Goal: Transaction & Acquisition: Obtain resource

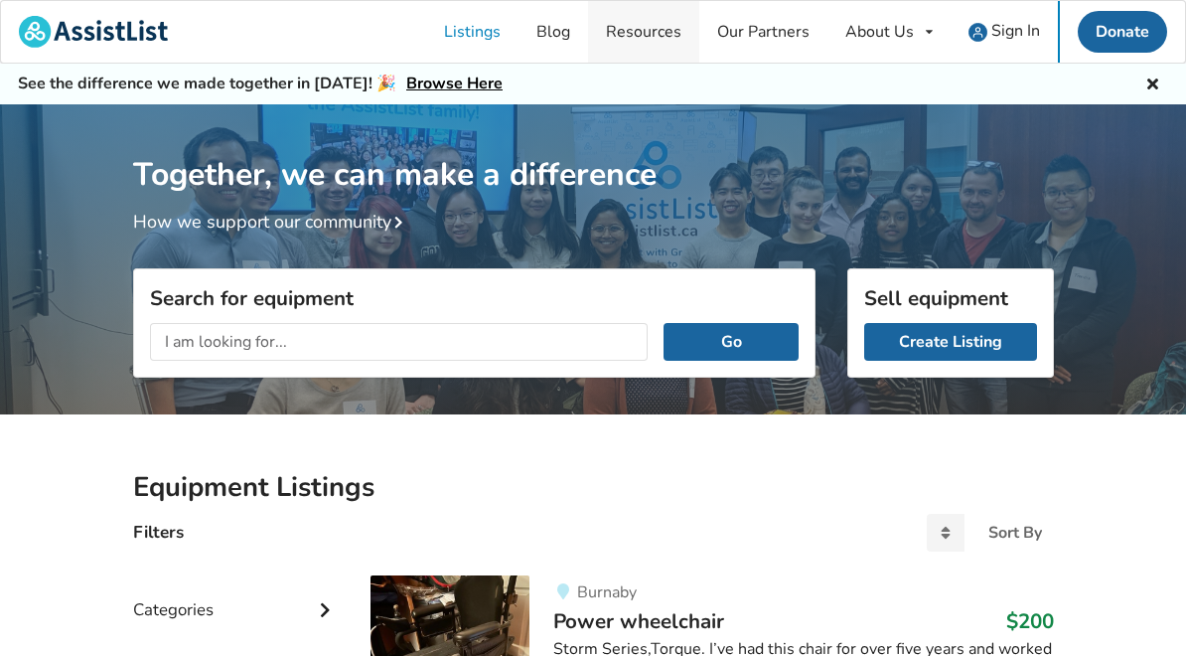
click at [672, 38] on link "Resources" at bounding box center [643, 32] width 111 height 62
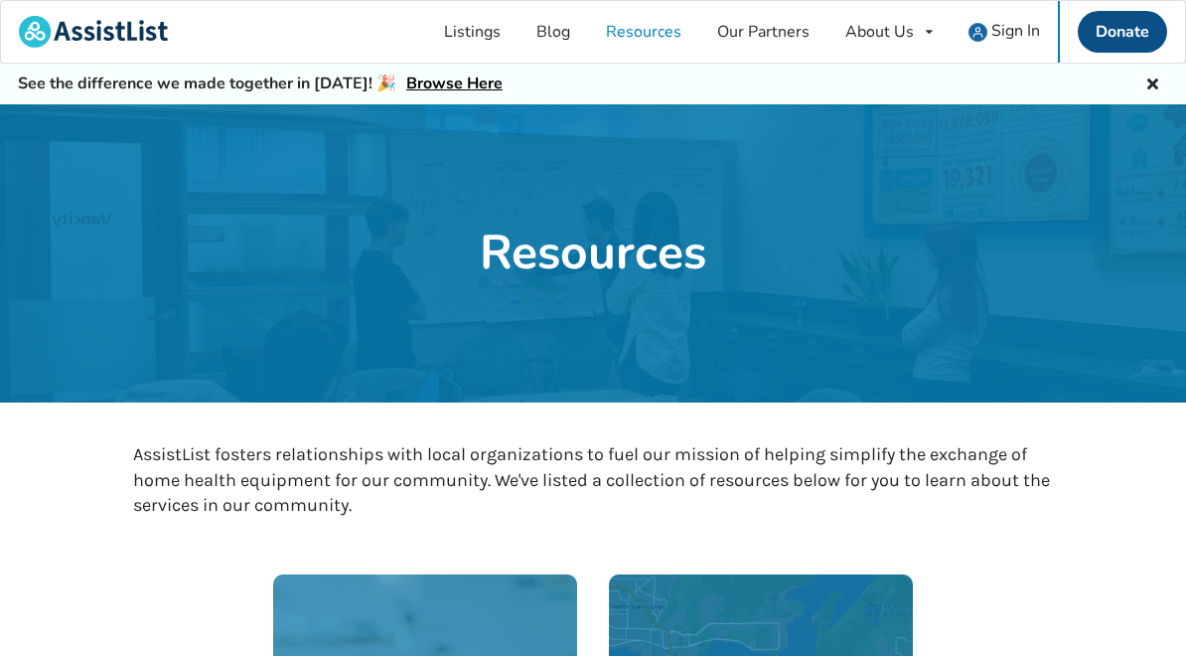
click at [1138, 39] on link "Donate" at bounding box center [1122, 32] width 89 height 42
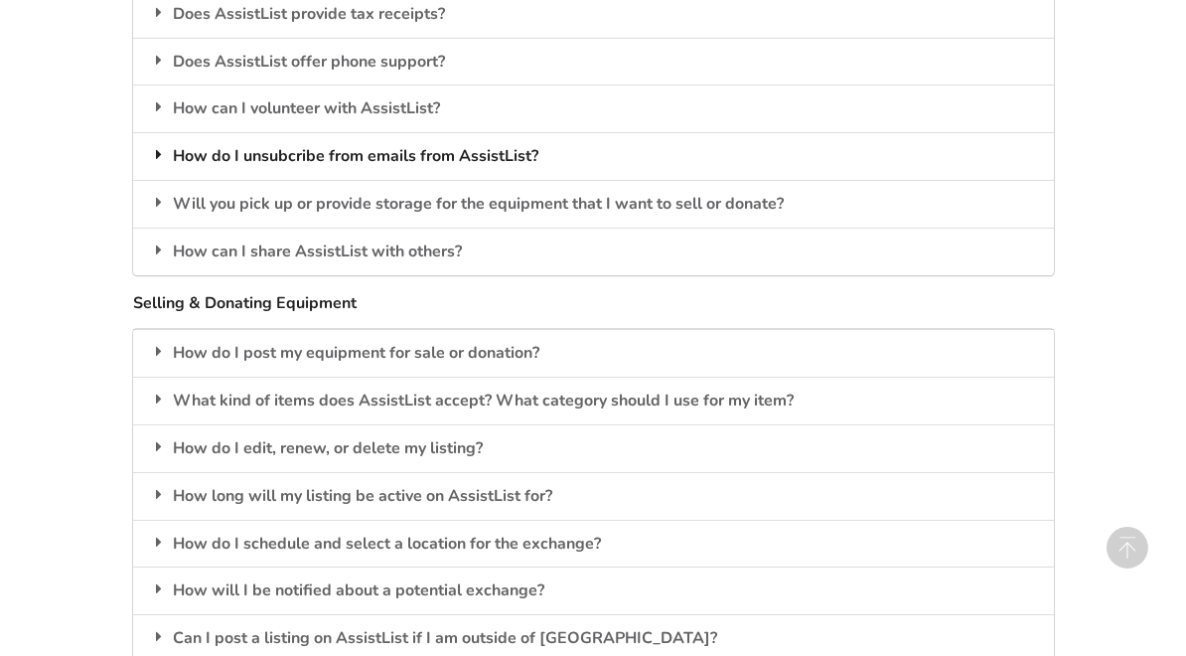
scroll to position [2199, 0]
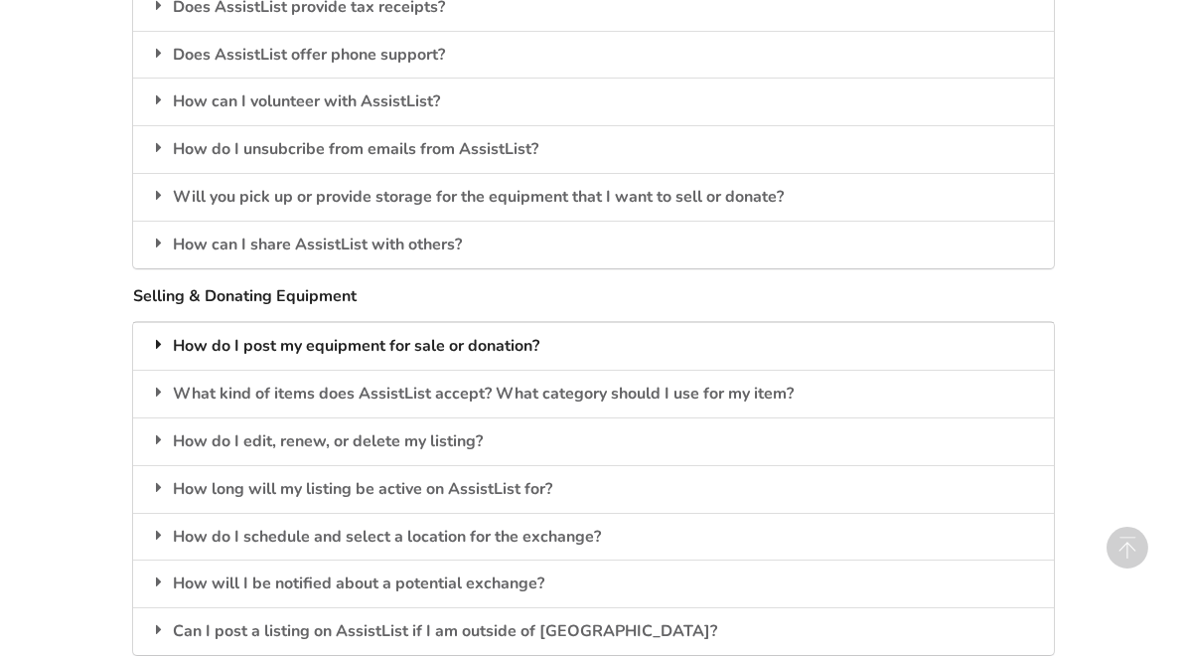
click at [160, 343] on icon at bounding box center [159, 344] width 20 height 16
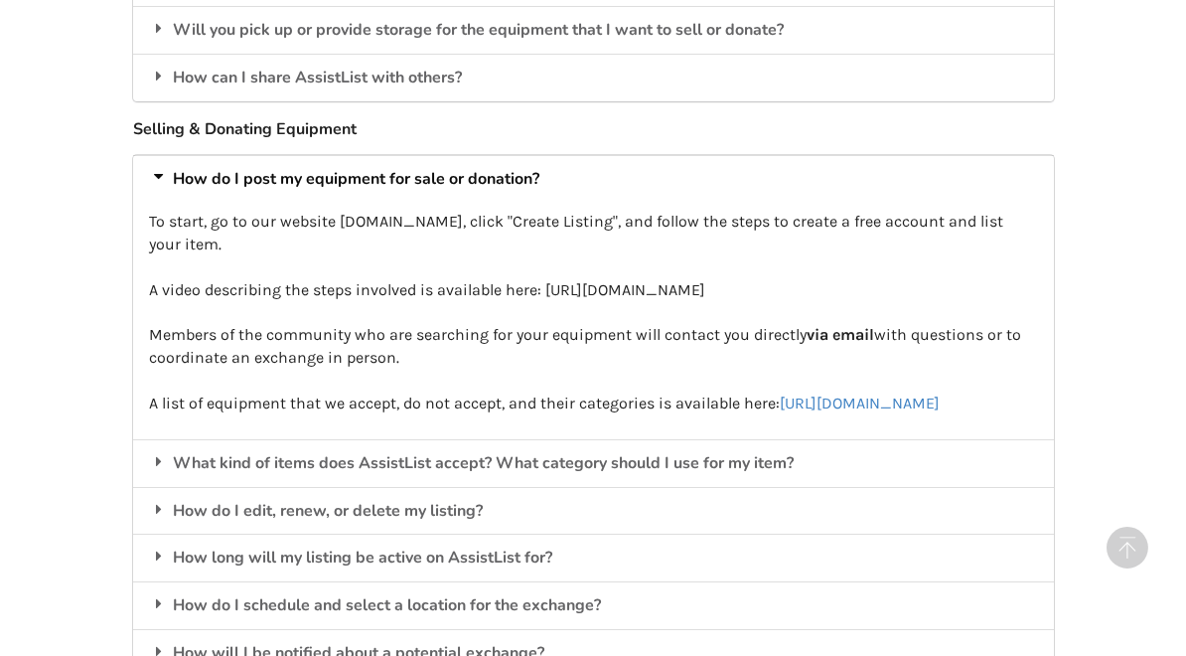
scroll to position [2368, 0]
